Goal: Information Seeking & Learning: Learn about a topic

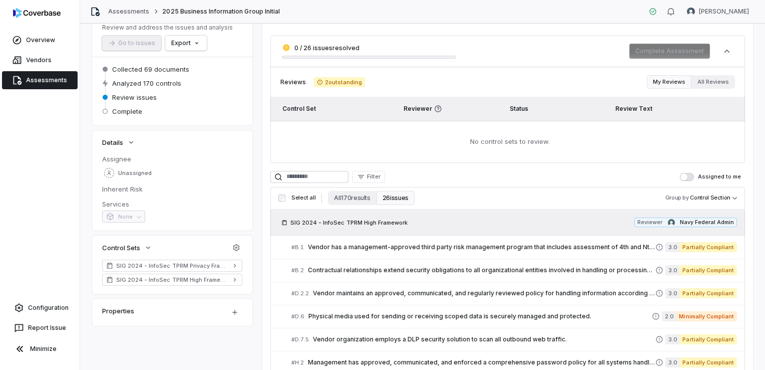
scroll to position [50, 0]
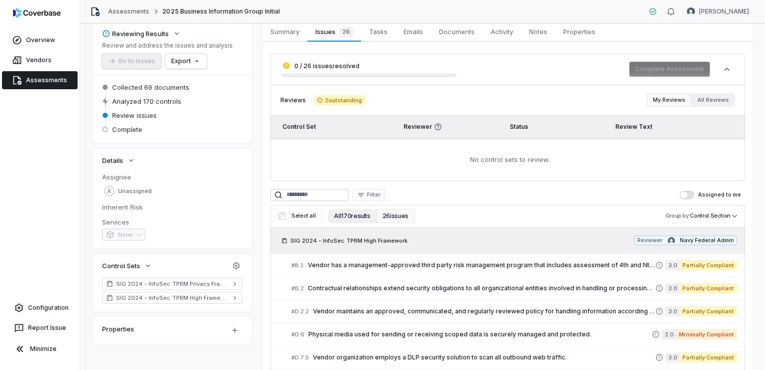
click at [343, 213] on button "All 170 results" at bounding box center [352, 216] width 48 height 14
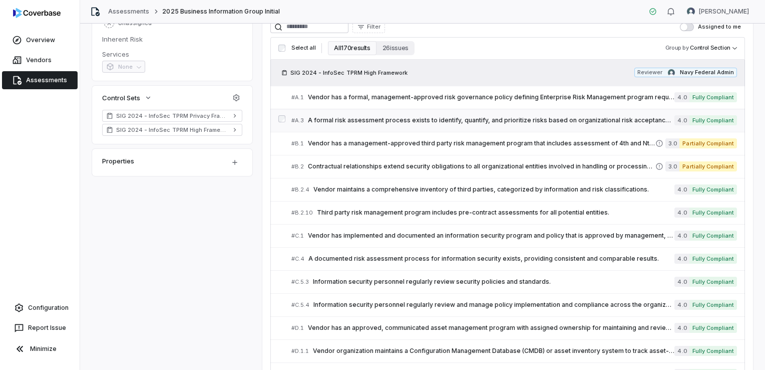
scroll to position [250, 0]
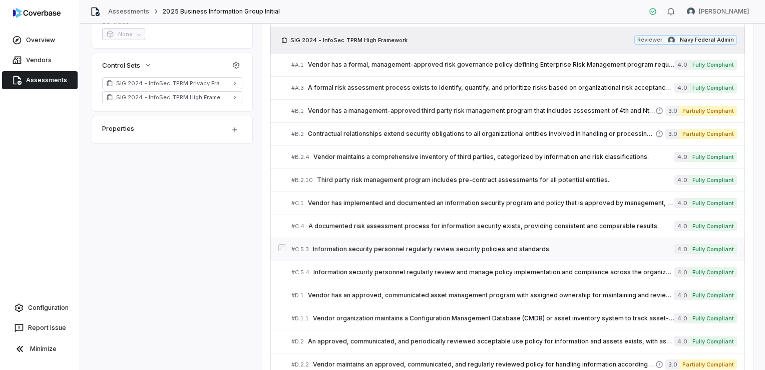
click at [378, 246] on span "Information security personnel regularly review security policies and standards." at bounding box center [493, 249] width 361 height 8
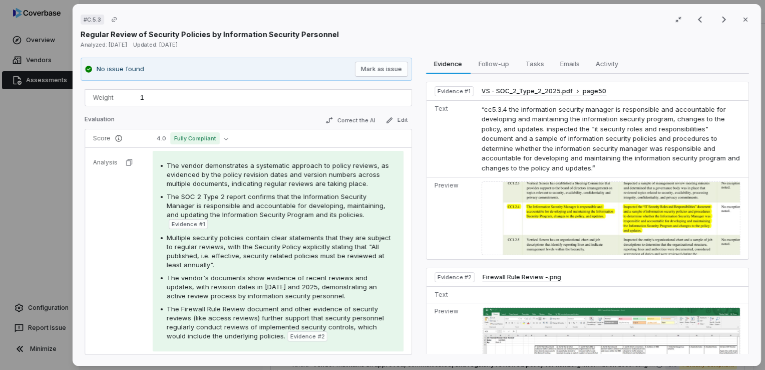
click at [563, 230] on img at bounding box center [611, 218] width 259 height 74
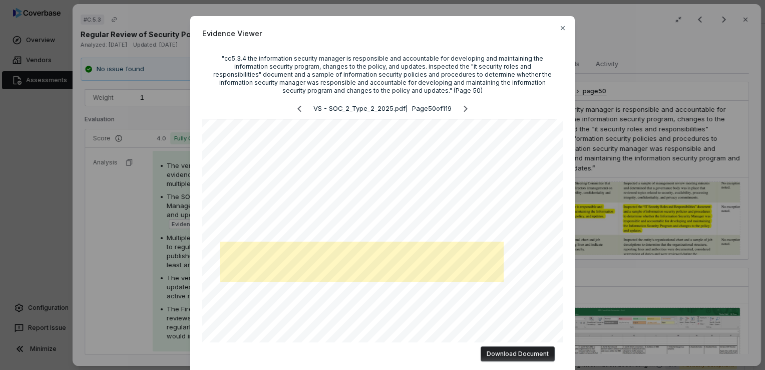
scroll to position [50, 0]
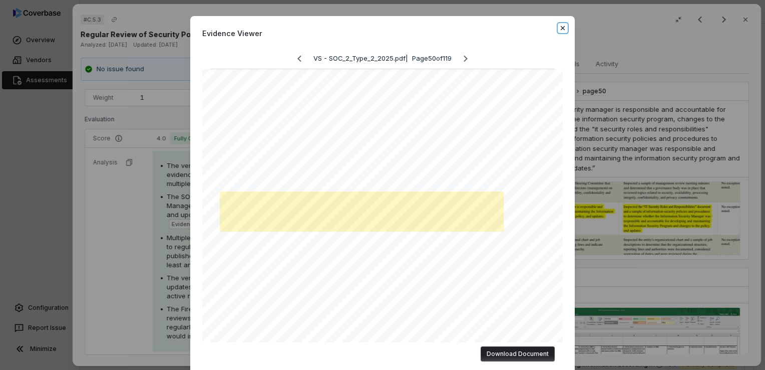
click at [559, 31] on icon "button" at bounding box center [563, 28] width 8 height 8
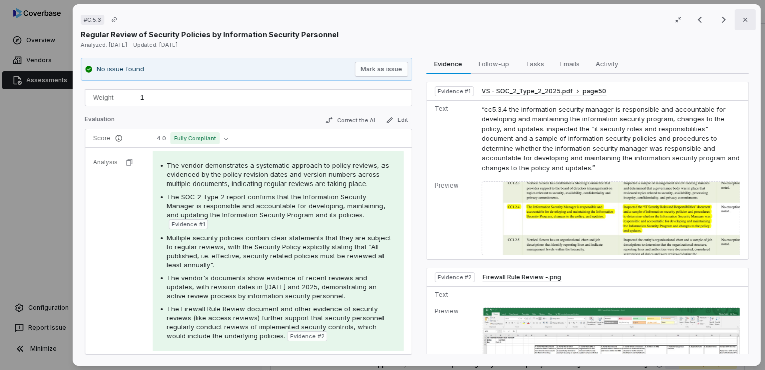
click at [742, 21] on icon "button" at bounding box center [746, 20] width 8 height 8
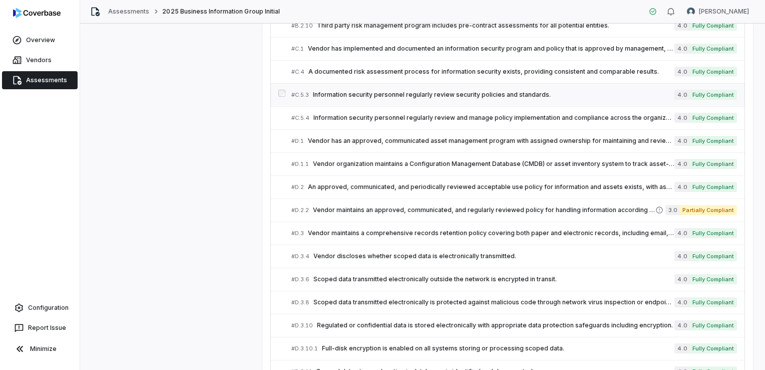
scroll to position [455, 0]
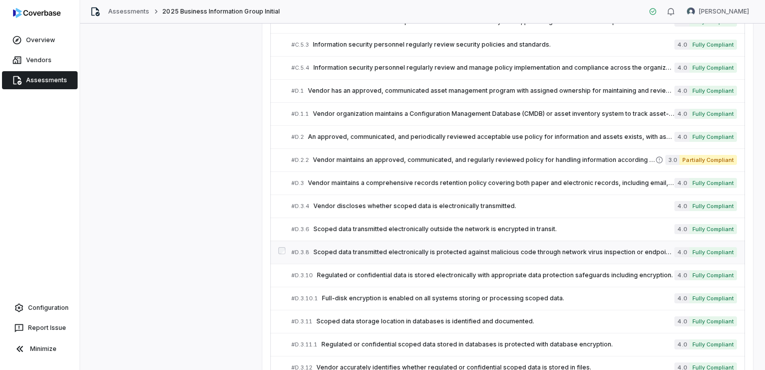
click at [367, 251] on span "Scoped data transmitted electronically is protected against malicious code thro…" at bounding box center [493, 252] width 361 height 8
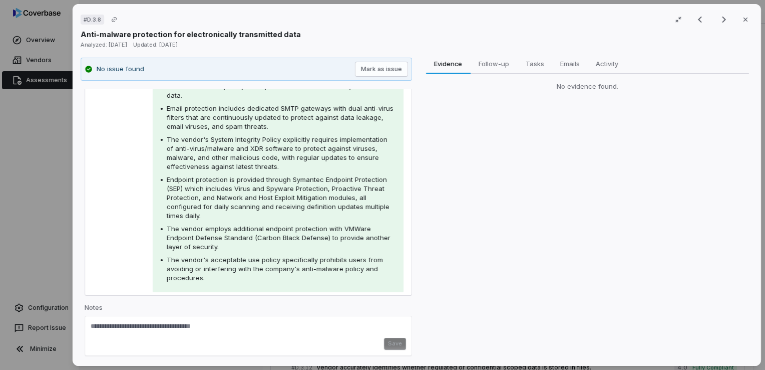
scroll to position [148, 0]
